Goal: Transaction & Acquisition: Purchase product/service

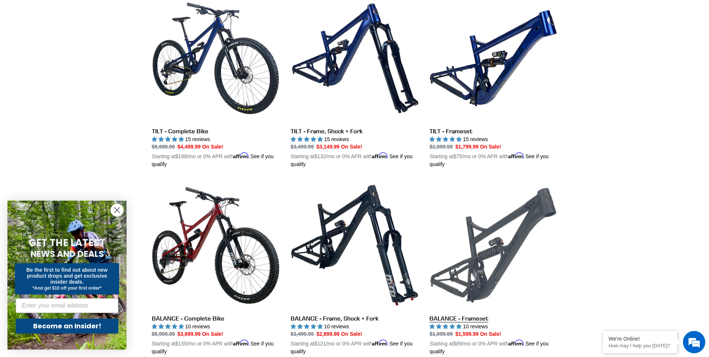
scroll to position [186, 0]
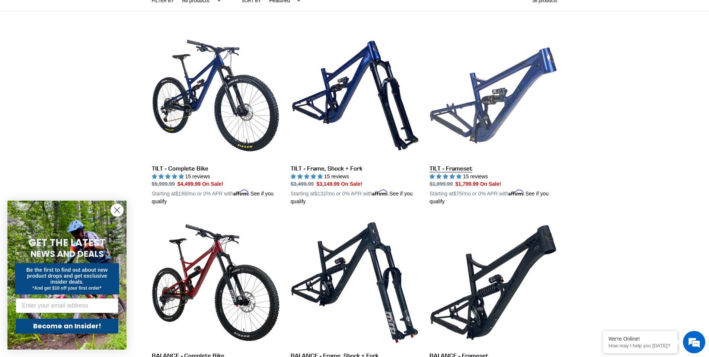
click at [476, 133] on link "TILT - Frameset" at bounding box center [494, 119] width 128 height 174
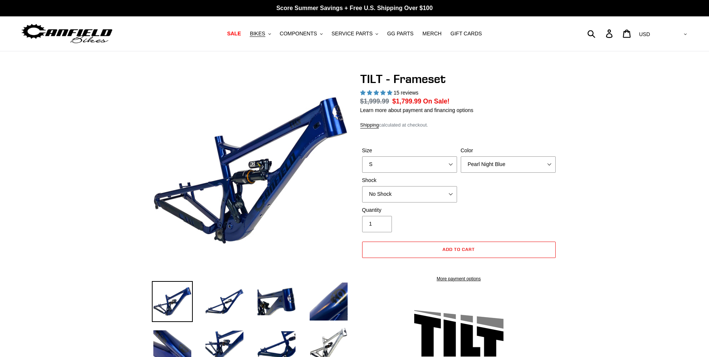
select select "highest-rating"
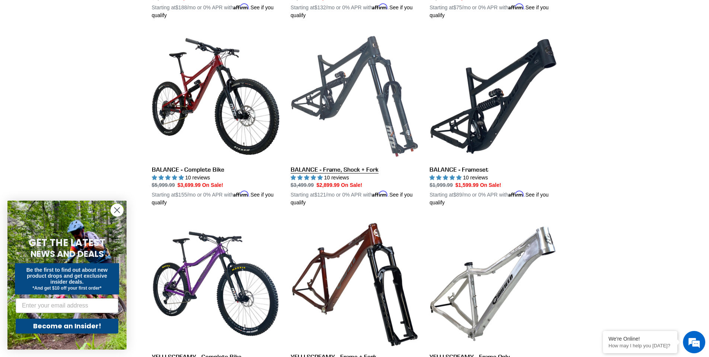
scroll to position [186, 0]
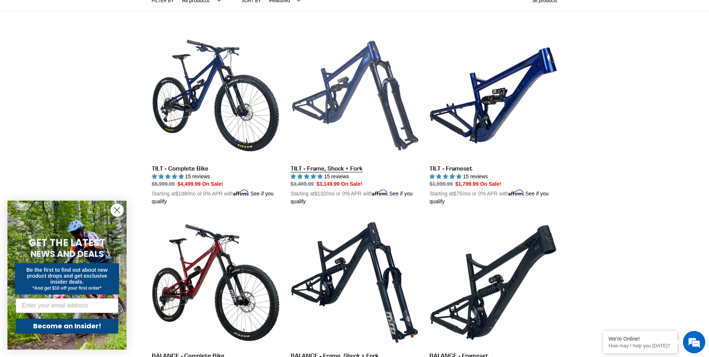
click at [332, 170] on link "TILT - Frame, Shock + Fork" at bounding box center [355, 119] width 128 height 174
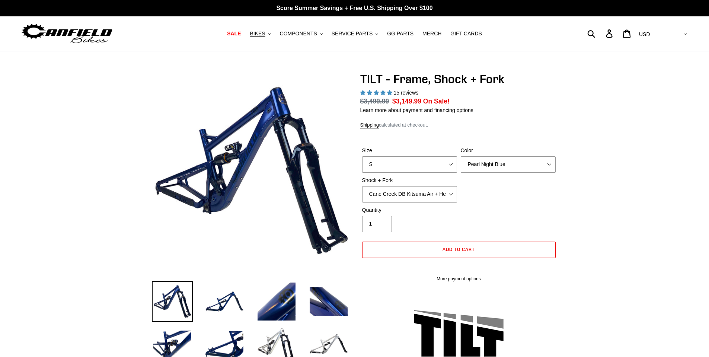
select select "highest-rating"
